Goal: Navigation & Orientation: Find specific page/section

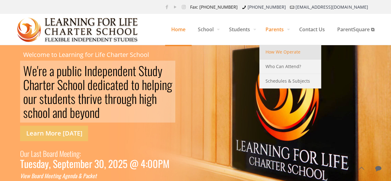
click at [275, 53] on span "How We Operate" at bounding box center [282, 52] width 35 height 8
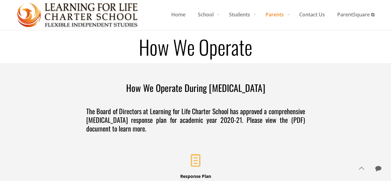
scroll to position [13, 0]
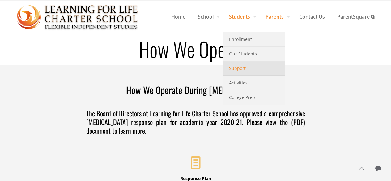
click at [244, 70] on link "Support" at bounding box center [254, 68] width 62 height 15
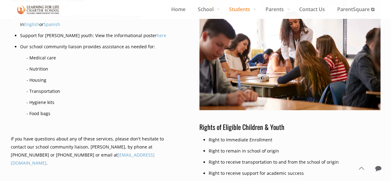
scroll to position [284, 0]
